Goal: Information Seeking & Learning: Compare options

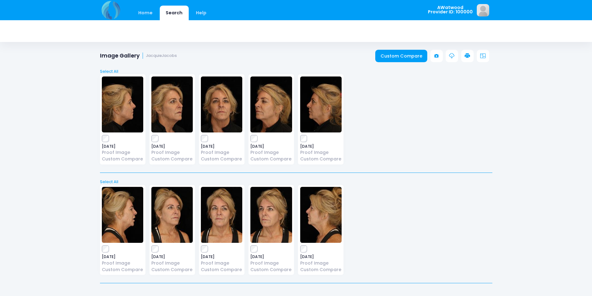
scroll to position [13, 0]
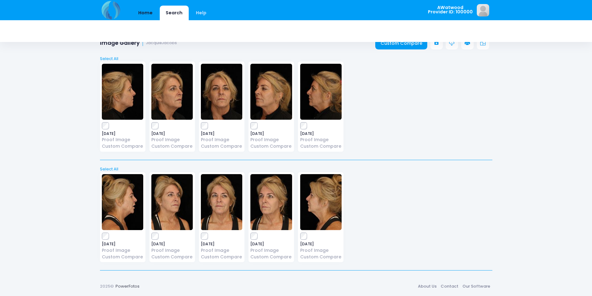
click at [146, 13] on link "Home" at bounding box center [145, 13] width 26 height 15
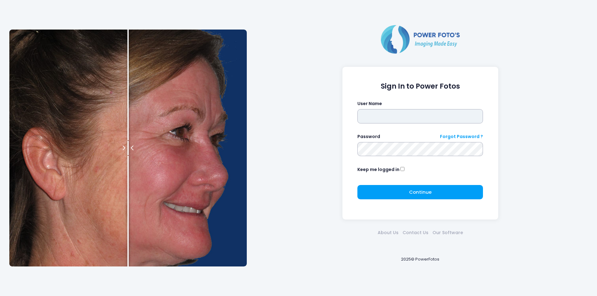
click at [376, 117] on input "text" at bounding box center [419, 116] width 125 height 14
type input "********"
click button "submit" at bounding box center [0, 0] width 0 height 0
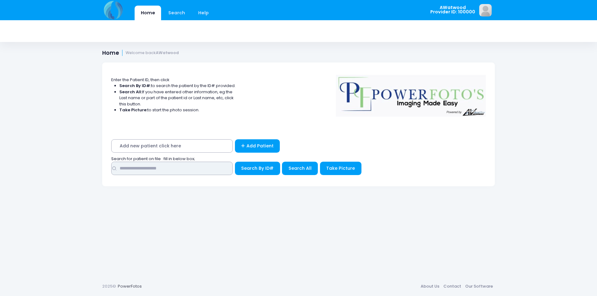
click at [163, 165] on input "text" at bounding box center [171, 168] width 121 height 13
type input "*****"
click at [287, 170] on button "Search All" at bounding box center [300, 168] width 36 height 13
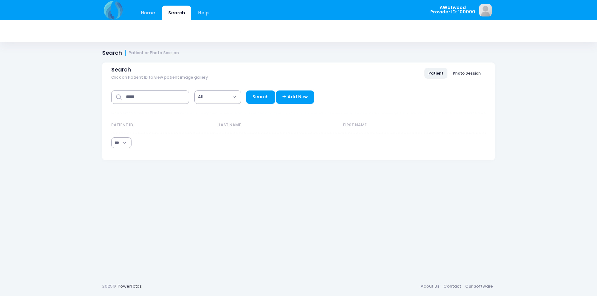
select select "***"
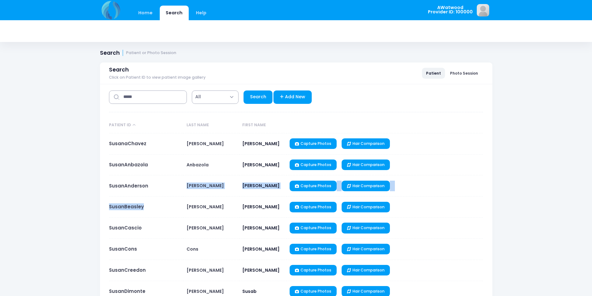
drag, startPoint x: 147, startPoint y: 182, endPoint x: 146, endPoint y: 200, distance: 17.8
click at [112, 229] on link "SusanCascio" at bounding box center [125, 228] width 33 height 7
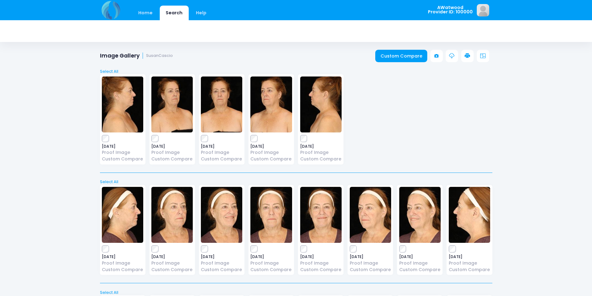
click at [182, 116] on img at bounding box center [171, 105] width 41 height 56
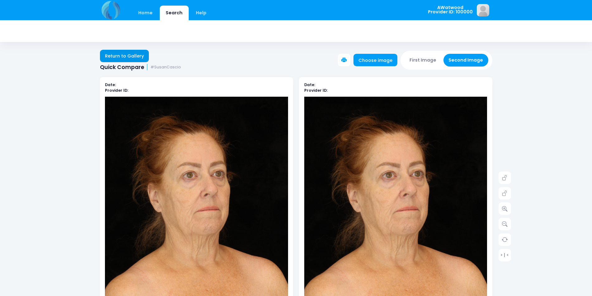
click at [127, 59] on link "Return to Gallery" at bounding box center [124, 56] width 49 height 12
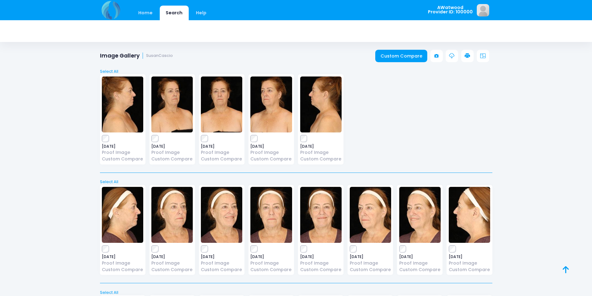
click at [151, 139] on div "2025-08-05 Proof Image Custom Compare" at bounding box center [171, 119] width 45 height 90
click at [401, 58] on link "Custom Compare" at bounding box center [401, 56] width 52 height 12
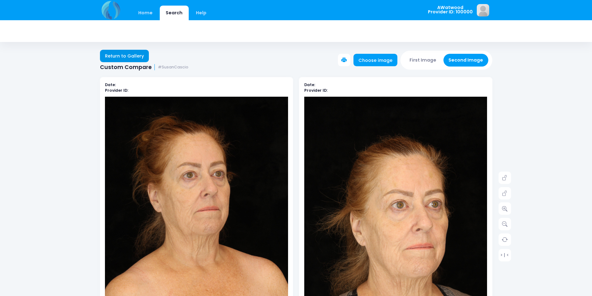
click at [125, 56] on link "Return to Gallery" at bounding box center [124, 56] width 49 height 12
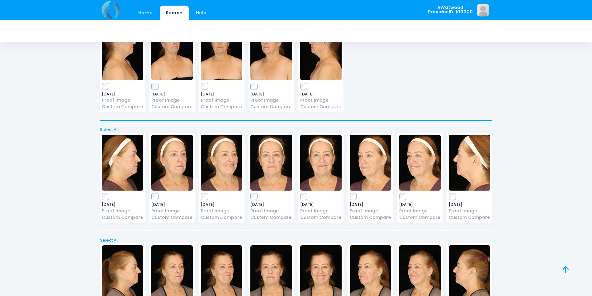
scroll to position [124, 0]
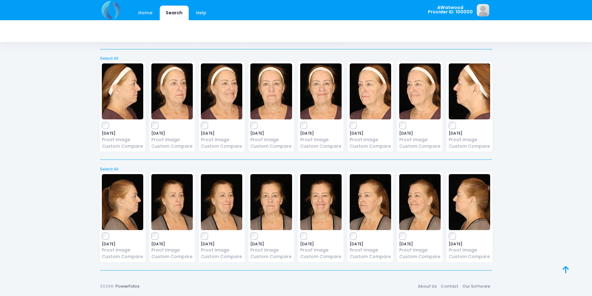
click at [248, 231] on div "2025-08-21 Proof Image Custom Compare" at bounding box center [271, 217] width 50 height 90
click at [248, 237] on div "2025-08-21 Proof Image Custom Compare" at bounding box center [270, 217] width 45 height 90
click at [250, 237] on div "2025-08-21 Proof Image Custom Compare" at bounding box center [270, 217] width 45 height 90
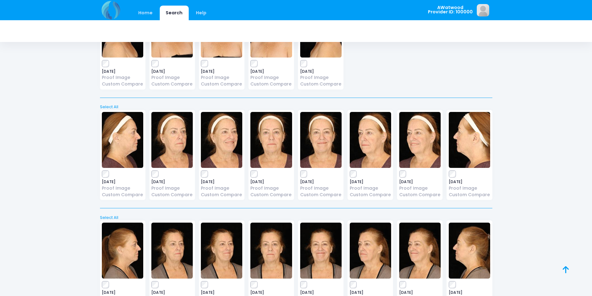
scroll to position [0, 0]
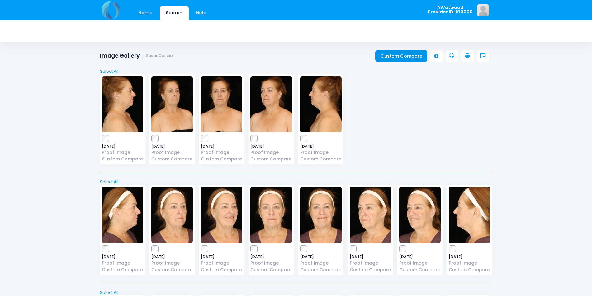
click at [380, 57] on link "Custom Compare" at bounding box center [401, 56] width 52 height 12
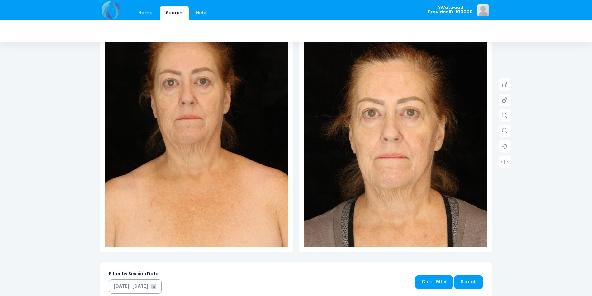
scroll to position [62, 0]
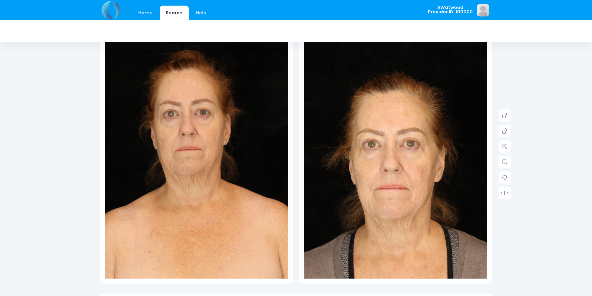
click at [511, 152] on div "Home Search Help AWatwood Logout" at bounding box center [296, 232] width 592 height 589
click at [506, 146] on icon at bounding box center [505, 147] width 6 height 6
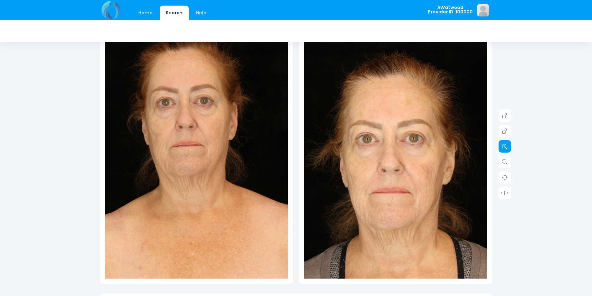
click at [506, 146] on icon at bounding box center [505, 147] width 6 height 6
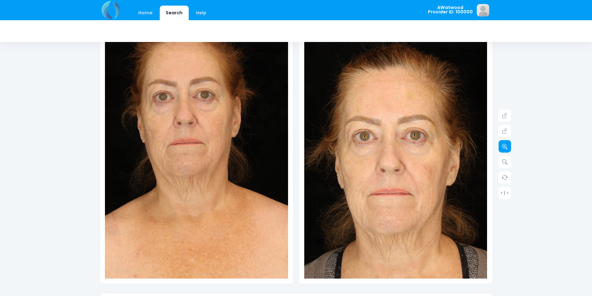
click at [506, 146] on icon at bounding box center [505, 147] width 6 height 6
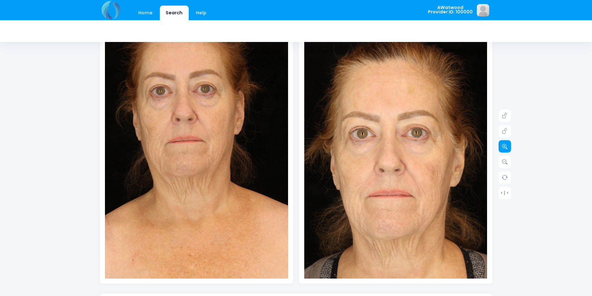
click at [505, 145] on icon at bounding box center [505, 147] width 6 height 6
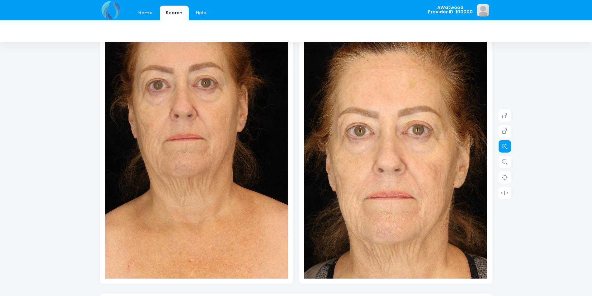
click at [505, 145] on icon at bounding box center [505, 147] width 6 height 6
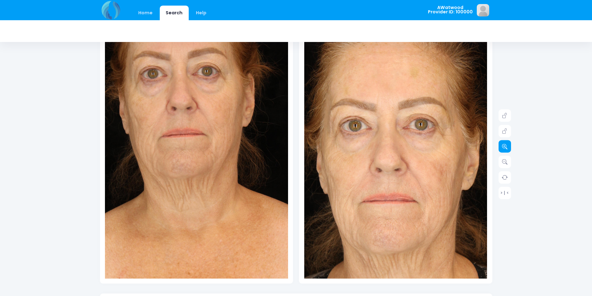
click at [505, 145] on icon at bounding box center [505, 147] width 6 height 6
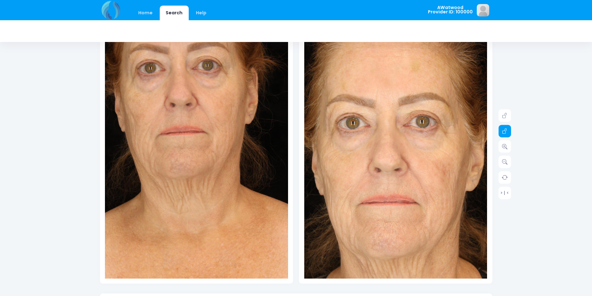
click at [501, 128] on link at bounding box center [504, 131] width 12 height 12
click at [504, 145] on icon at bounding box center [505, 147] width 6 height 6
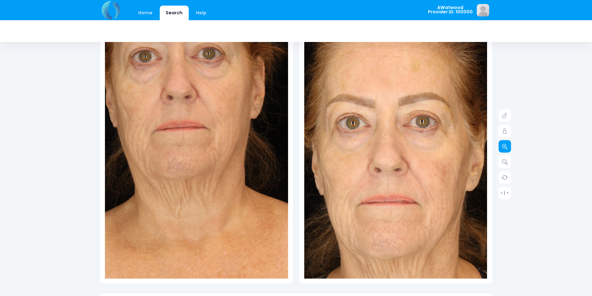
click at [504, 145] on icon at bounding box center [505, 147] width 6 height 6
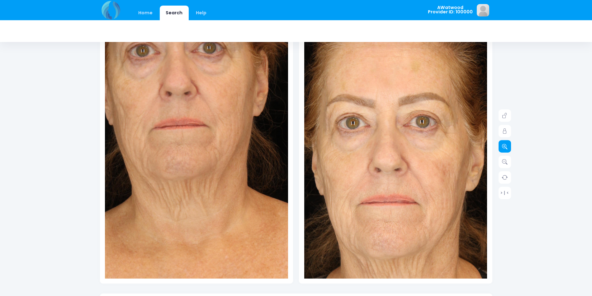
click at [504, 145] on icon at bounding box center [505, 147] width 6 height 6
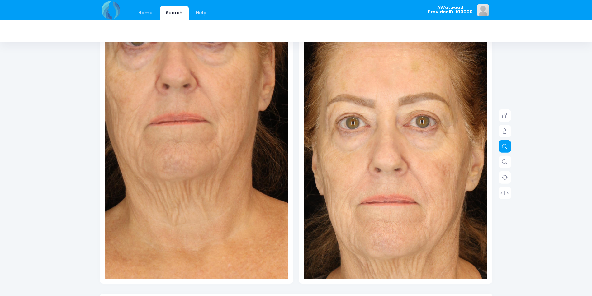
click at [504, 145] on icon at bounding box center [505, 147] width 6 height 6
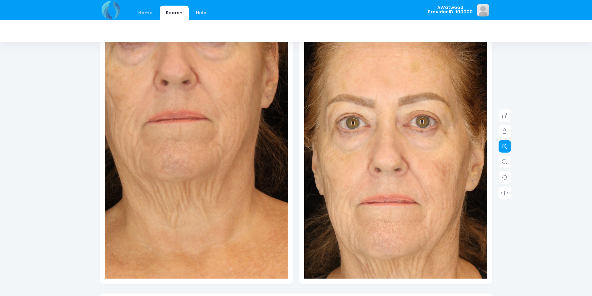
click at [504, 145] on icon at bounding box center [505, 147] width 6 height 6
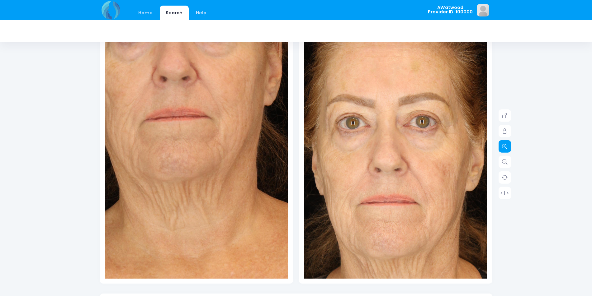
click at [504, 145] on icon at bounding box center [505, 147] width 6 height 6
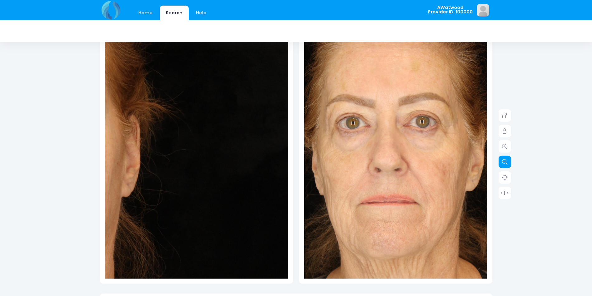
click at [502, 166] on link at bounding box center [504, 162] width 12 height 12
click at [502, 163] on icon at bounding box center [505, 162] width 6 height 6
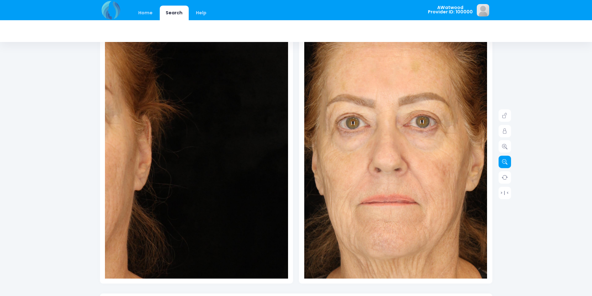
click at [502, 163] on icon at bounding box center [505, 162] width 6 height 6
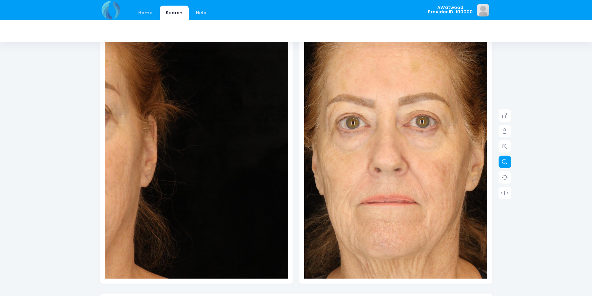
click at [502, 163] on icon at bounding box center [505, 162] width 6 height 6
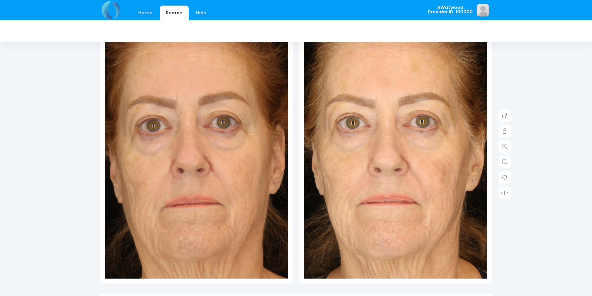
click at [185, 97] on img at bounding box center [209, 252] width 403 height 604
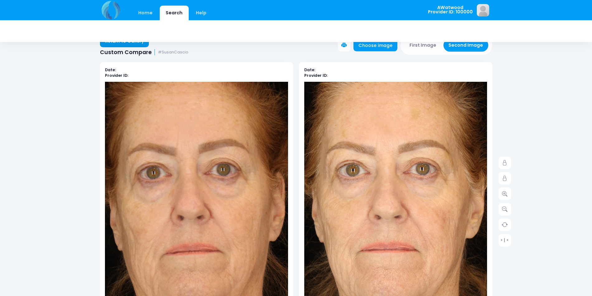
scroll to position [0, 0]
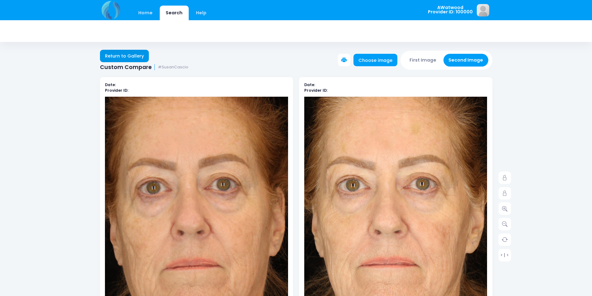
click at [111, 56] on link "Return to Gallery" at bounding box center [124, 56] width 49 height 12
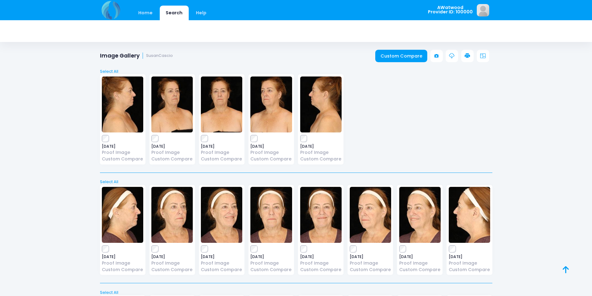
click at [277, 109] on img at bounding box center [270, 105] width 41 height 56
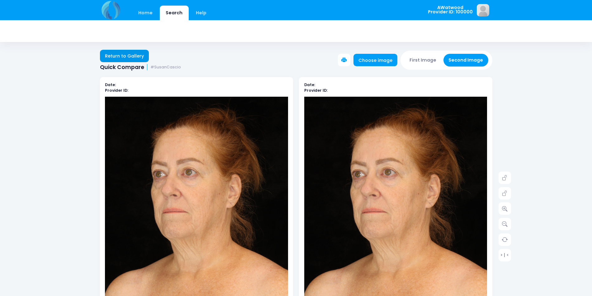
click at [143, 59] on link "Return to Gallery" at bounding box center [124, 56] width 49 height 12
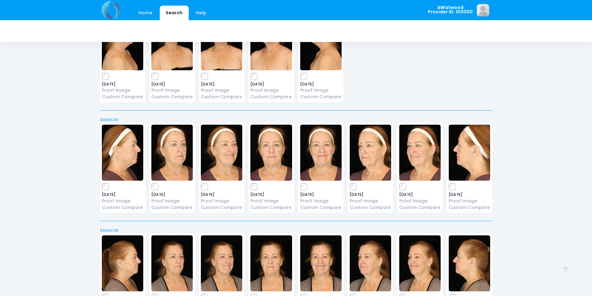
scroll to position [93, 0]
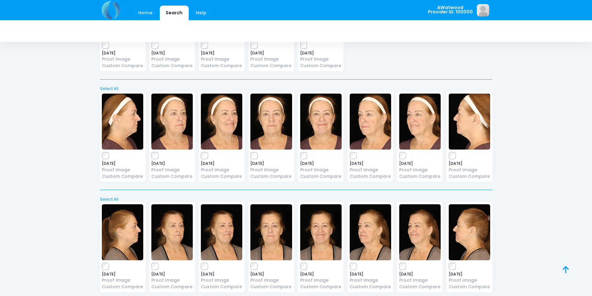
click at [185, 131] on img at bounding box center [171, 122] width 41 height 56
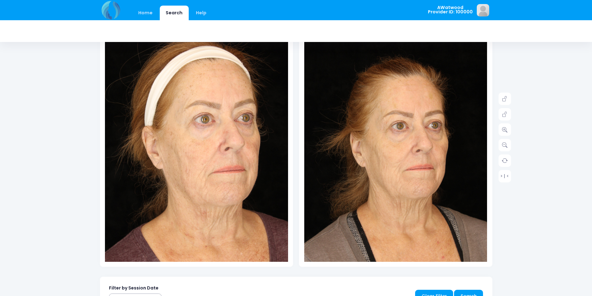
scroll to position [93, 0]
